Goal: Task Accomplishment & Management: Manage account settings

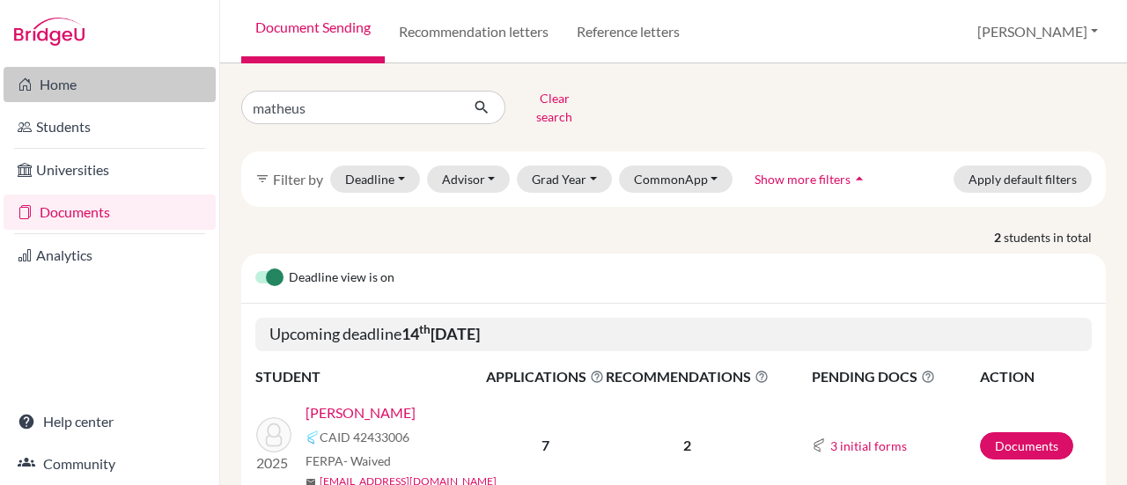
click at [214, 92] on div "Home Students Universities Documents Analytics Help center Community Document S…" at bounding box center [563, 242] width 1127 height 485
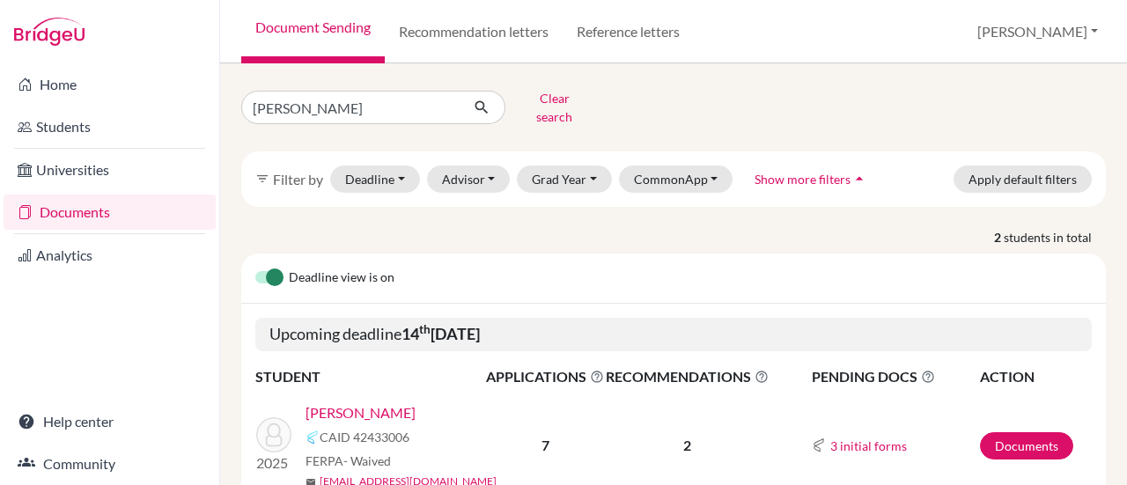
type input "[PERSON_NAME]"
click at [476, 91] on button "submit" at bounding box center [482, 107] width 47 height 33
click at [342, 402] on link "[PERSON_NAME]" at bounding box center [360, 412] width 110 height 21
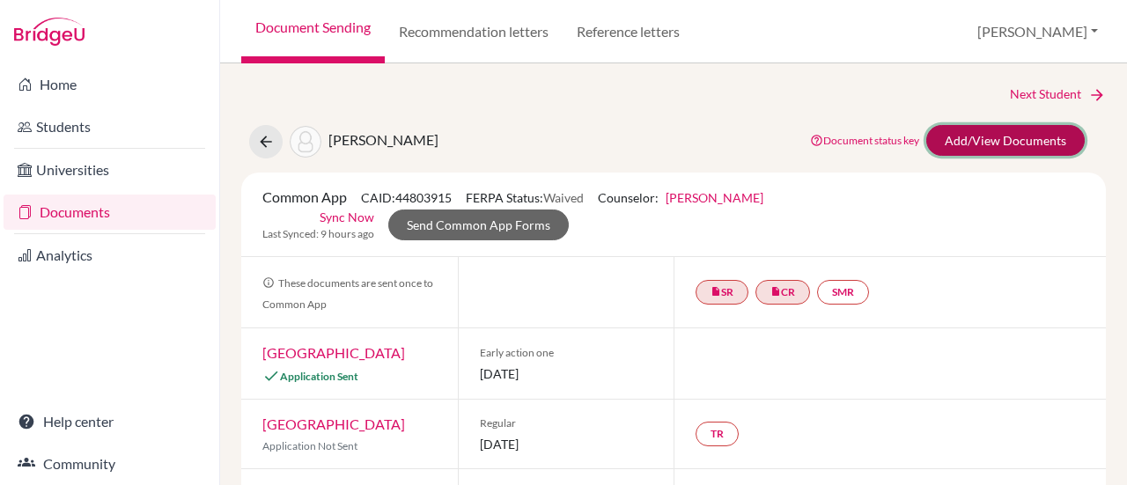
click at [1019, 135] on link "Add/View Documents" at bounding box center [1005, 140] width 158 height 31
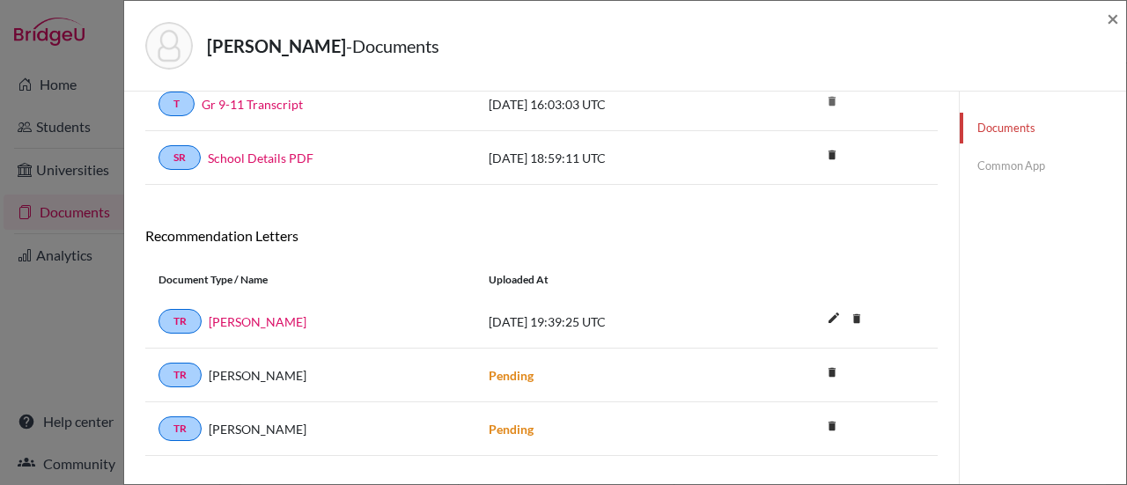
scroll to position [340, 0]
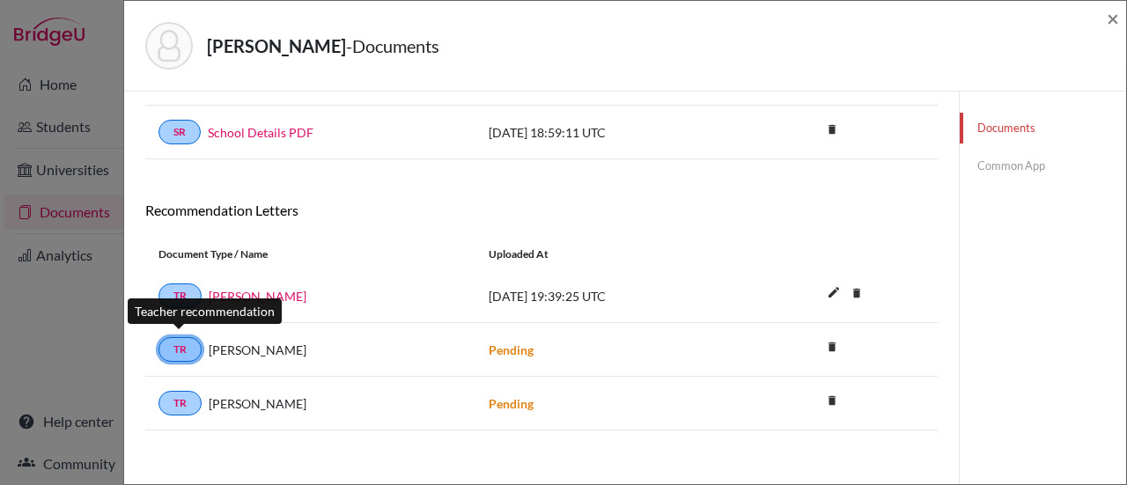
click at [176, 340] on link "TR" at bounding box center [179, 349] width 43 height 25
